Goal: Information Seeking & Learning: Compare options

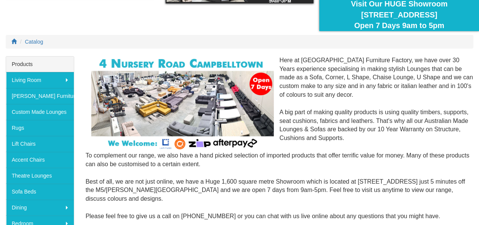
scroll to position [76, 0]
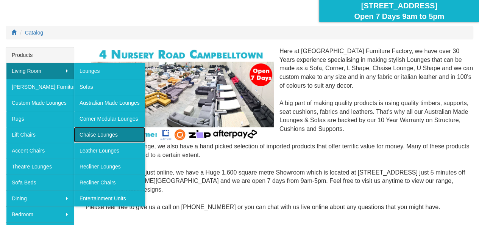
click at [114, 127] on link "Chaise Lounges" at bounding box center [109, 135] width 71 height 16
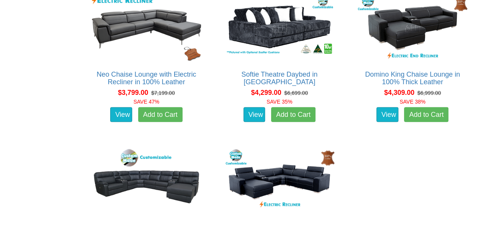
scroll to position [2198, 0]
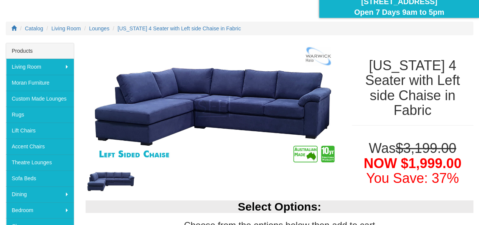
scroll to position [76, 0]
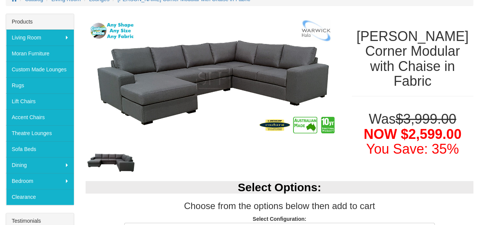
scroll to position [152, 0]
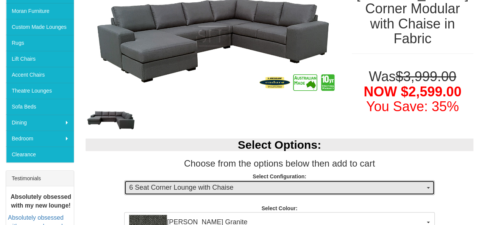
click at [372, 185] on span "6 Seat Corner Lounge with Chaise" at bounding box center [277, 188] width 296 height 10
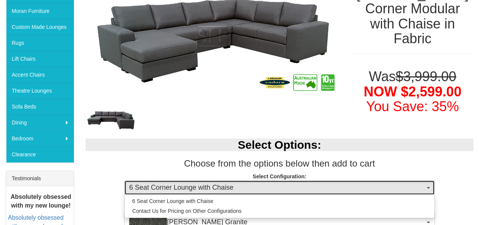
click at [372, 185] on span "6 Seat Corner Lounge with Chaise" at bounding box center [277, 188] width 296 height 10
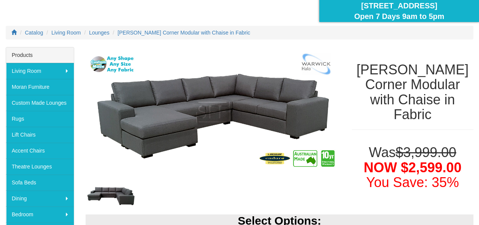
scroll to position [76, 0]
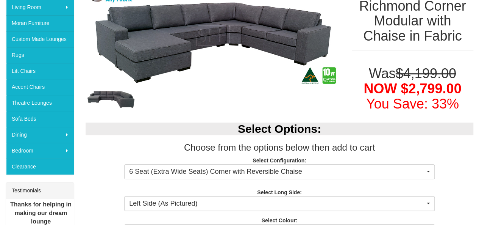
scroll to position [152, 0]
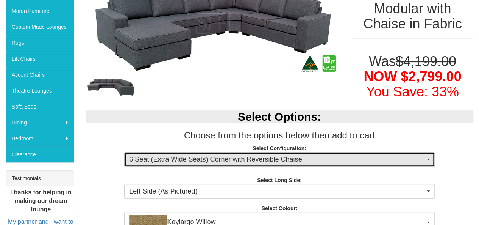
click at [335, 161] on span "6 Seat (Extra Wide Seats) Corner with Reversible Chaise" at bounding box center [277, 160] width 296 height 10
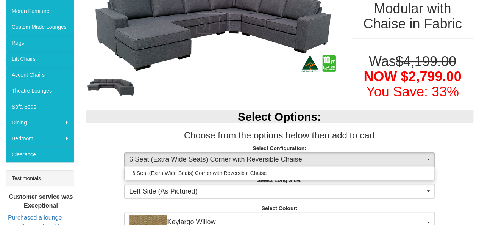
click at [458, 181] on div "Select Options: Choose from the options below then add to cart Select Configura…" at bounding box center [279, 167] width 399 height 129
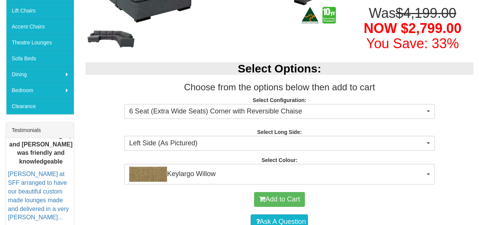
scroll to position [227, 0]
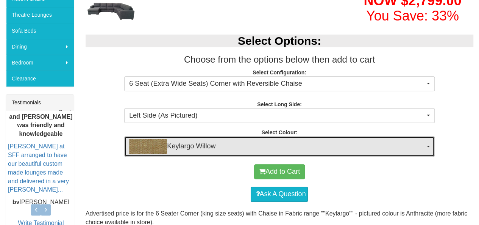
click at [425, 144] on button "Keylargo Willow" at bounding box center [279, 146] width 310 height 20
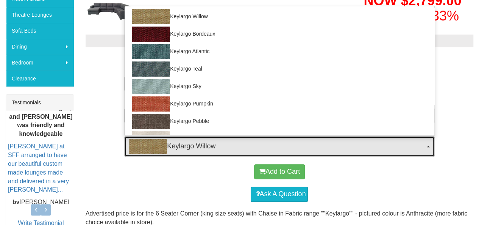
click at [425, 144] on button "Keylargo Willow" at bounding box center [279, 146] width 310 height 20
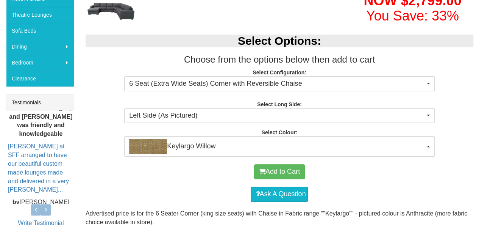
click at [455, 139] on div "Select Options: Choose from the options below then add to cart Select Configura…" at bounding box center [279, 91] width 399 height 129
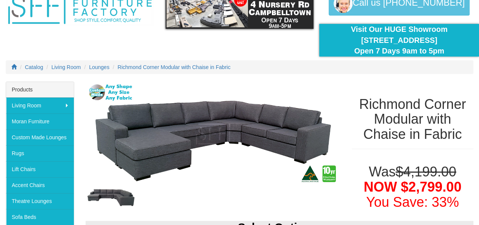
scroll to position [38, 0]
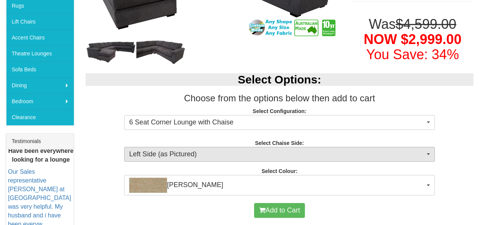
scroll to position [189, 0]
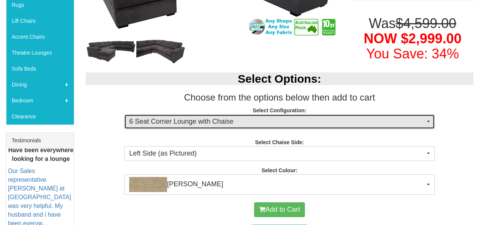
click at [334, 119] on span "6 Seat Corner Lounge with Chaise" at bounding box center [277, 122] width 296 height 10
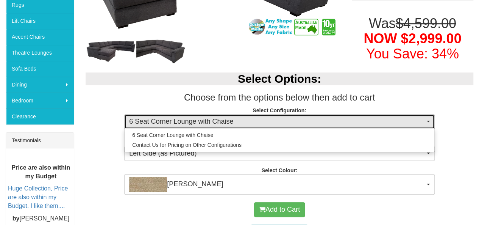
click at [334, 119] on span "6 Seat Corner Lounge with Chaise" at bounding box center [277, 122] width 296 height 10
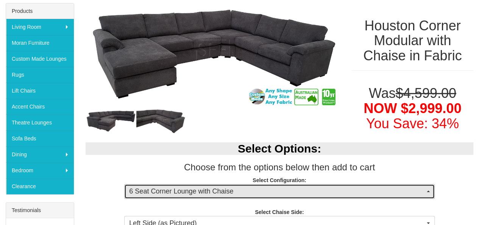
scroll to position [0, 0]
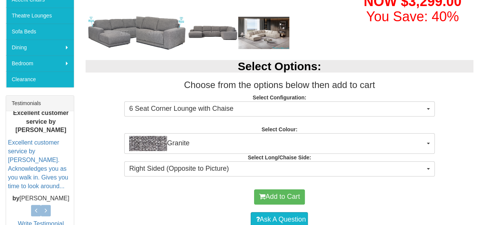
scroll to position [227, 0]
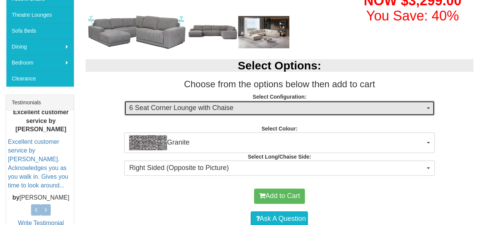
click at [333, 108] on span "6 Seat Corner Lounge with Chaise" at bounding box center [277, 108] width 296 height 10
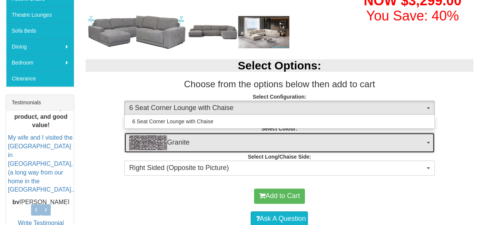
click at [408, 139] on span "Granite" at bounding box center [277, 142] width 296 height 15
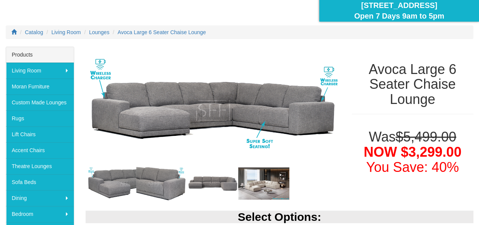
scroll to position [76, 0]
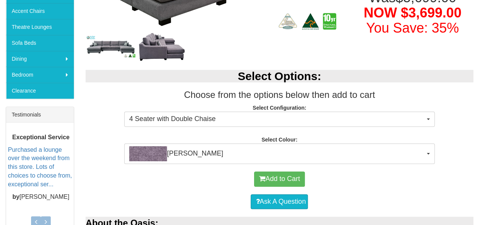
scroll to position [227, 0]
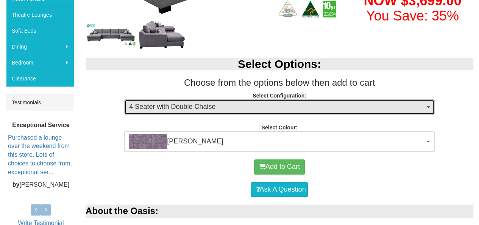
click at [414, 105] on span "4 Seater with Double Chaise" at bounding box center [277, 107] width 296 height 10
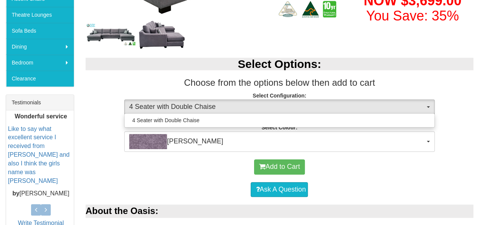
click at [473, 105] on p "Select Configuration: 4 Seater with Double Chaise 4 Seater with Double Chaise 4…" at bounding box center [280, 102] width 388 height 20
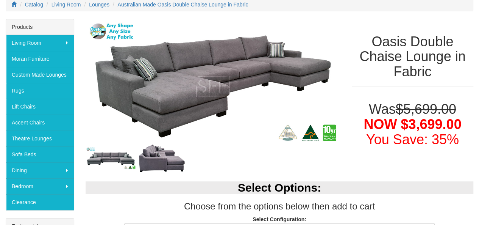
scroll to position [76, 0]
